Goal: Browse casually: Explore the website without a specific task or goal

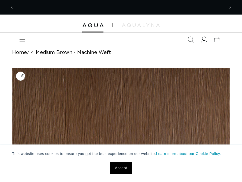
scroll to position [0, 210]
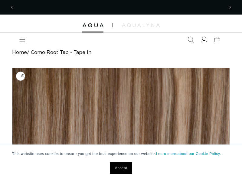
scroll to position [0, 420]
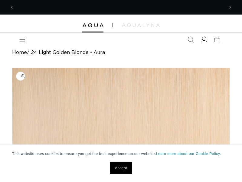
scroll to position [0, 210]
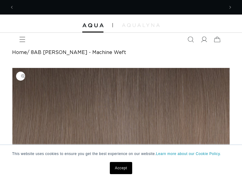
scroll to position [0, 420]
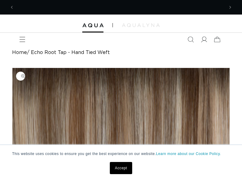
scroll to position [0, 420]
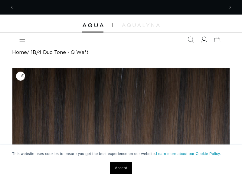
scroll to position [0, 210]
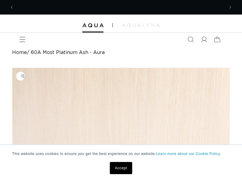
scroll to position [0, 210]
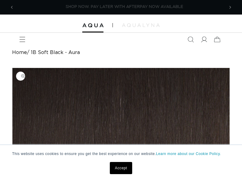
scroll to position [0, 420]
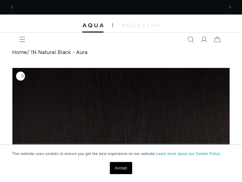
scroll to position [0, 210]
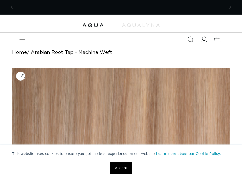
scroll to position [0, 420]
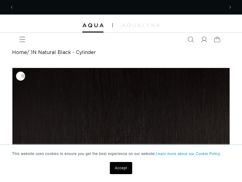
scroll to position [0, 210]
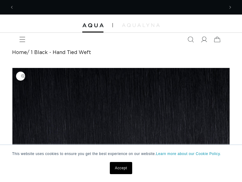
scroll to position [0, 210]
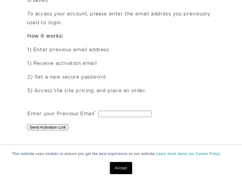
scroll to position [0, 420]
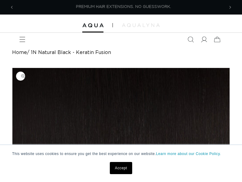
scroll to position [0, 210]
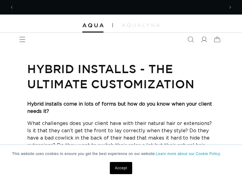
scroll to position [0, 420]
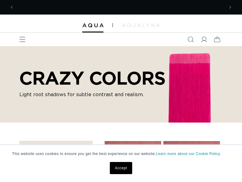
scroll to position [0, 420]
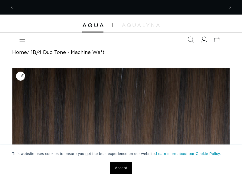
scroll to position [0, 420]
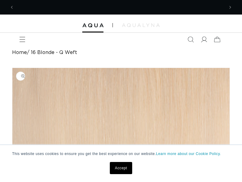
scroll to position [0, 420]
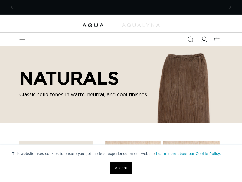
scroll to position [0, 420]
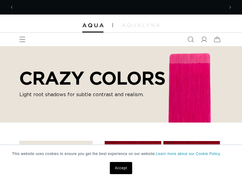
scroll to position [0, 420]
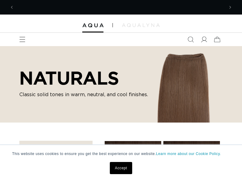
scroll to position [0, 210]
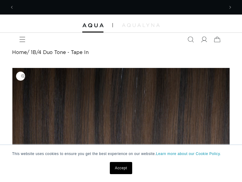
scroll to position [0, 420]
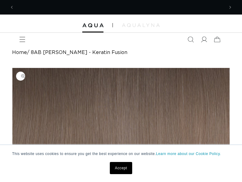
scroll to position [0, 210]
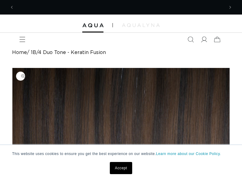
scroll to position [0, 420]
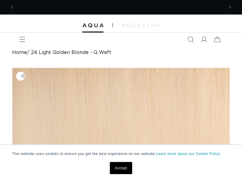
scroll to position [0, 420]
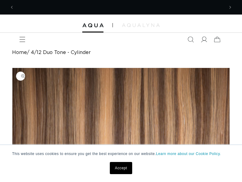
scroll to position [0, 210]
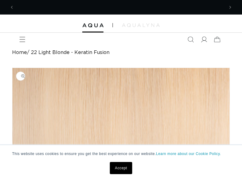
scroll to position [0, 210]
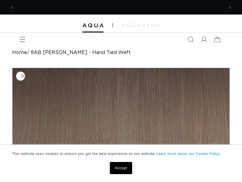
scroll to position [0, 210]
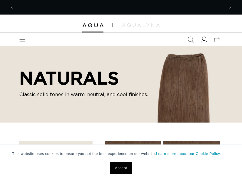
scroll to position [0, 420]
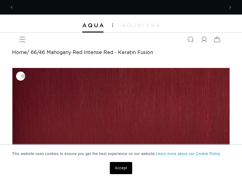
scroll to position [0, 420]
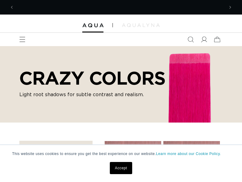
scroll to position [0, 210]
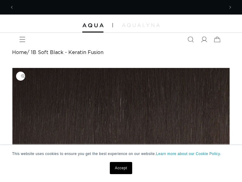
scroll to position [0, 210]
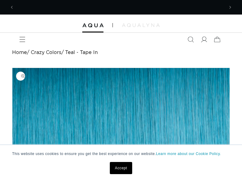
scroll to position [0, 420]
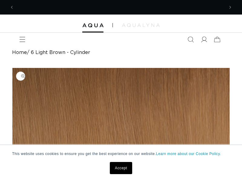
scroll to position [0, 210]
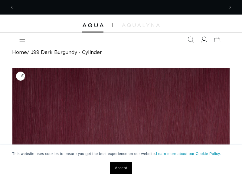
scroll to position [0, 420]
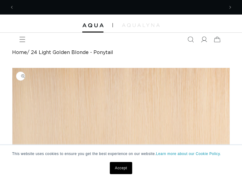
scroll to position [0, 420]
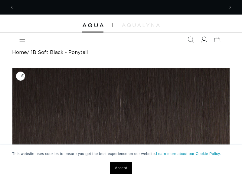
scroll to position [0, 210]
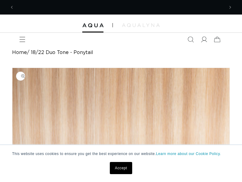
scroll to position [0, 420]
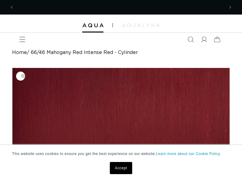
scroll to position [0, 210]
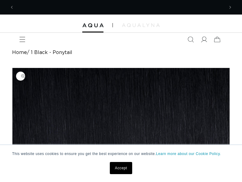
scroll to position [0, 420]
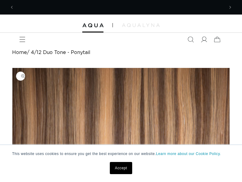
scroll to position [0, 420]
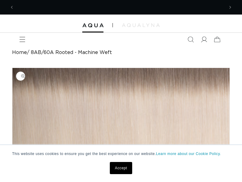
scroll to position [0, 210]
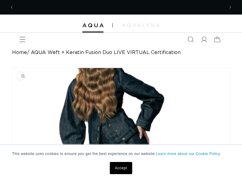
scroll to position [0, 210]
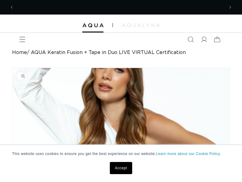
scroll to position [0, 210]
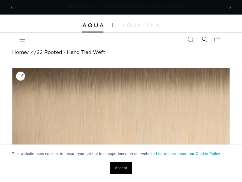
scroll to position [0, 420]
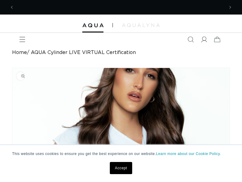
scroll to position [0, 420]
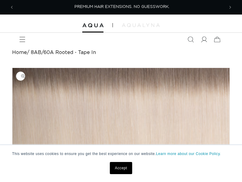
scroll to position [0, 210]
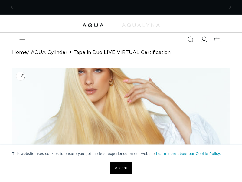
scroll to position [0, 420]
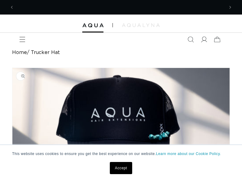
scroll to position [0, 420]
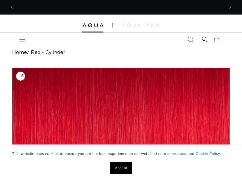
scroll to position [0, 420]
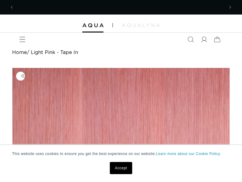
scroll to position [0, 420]
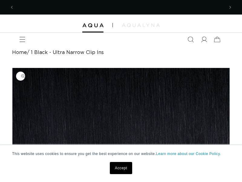
scroll to position [0, 420]
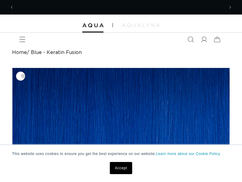
scroll to position [0, 420]
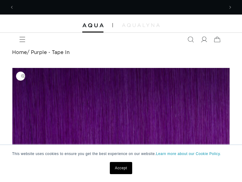
scroll to position [0, 210]
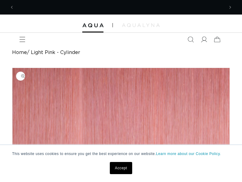
scroll to position [0, 210]
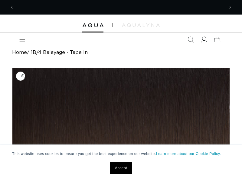
scroll to position [0, 210]
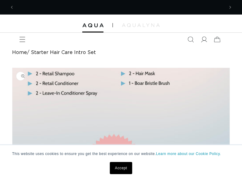
scroll to position [0, 420]
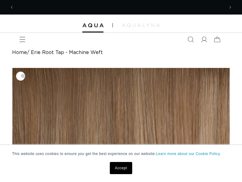
scroll to position [0, 210]
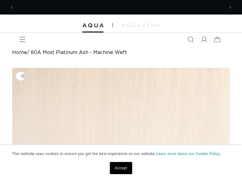
scroll to position [0, 210]
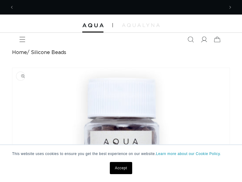
scroll to position [0, 210]
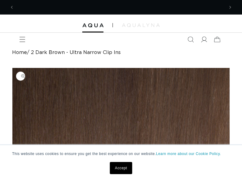
scroll to position [0, 420]
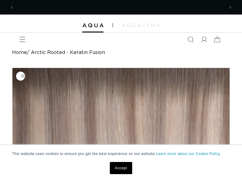
scroll to position [0, 210]
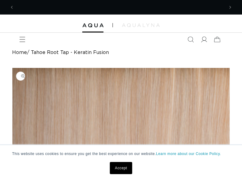
scroll to position [0, 210]
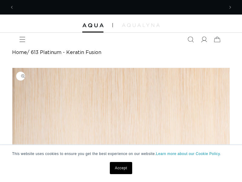
scroll to position [0, 210]
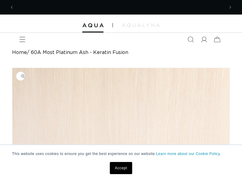
scroll to position [0, 420]
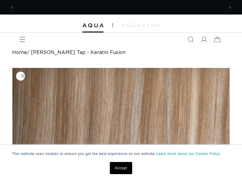
scroll to position [0, 210]
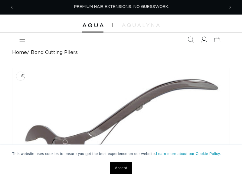
scroll to position [0, 210]
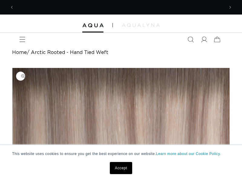
scroll to position [0, 420]
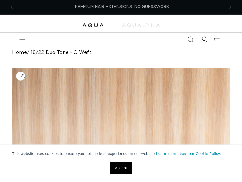
scroll to position [0, 210]
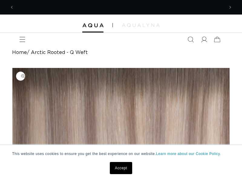
scroll to position [0, 210]
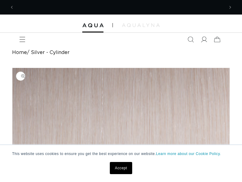
scroll to position [0, 210]
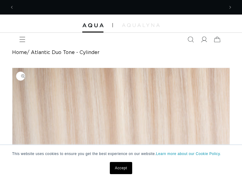
scroll to position [0, 210]
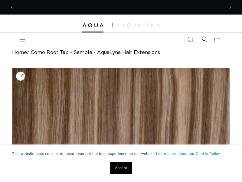
scroll to position [0, 210]
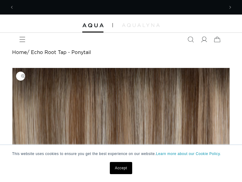
scroll to position [0, 210]
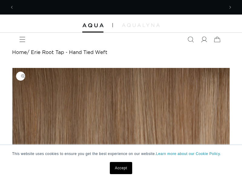
scroll to position [0, 210]
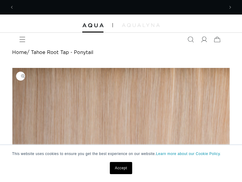
scroll to position [0, 210]
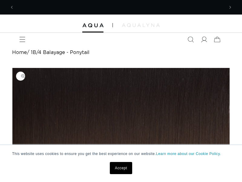
scroll to position [0, 210]
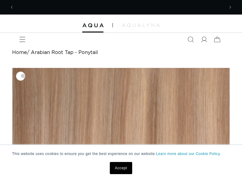
scroll to position [0, 210]
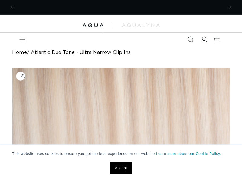
scroll to position [0, 210]
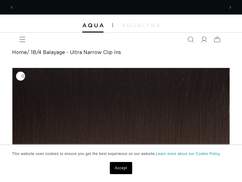
scroll to position [0, 210]
